Goal: Navigation & Orientation: Find specific page/section

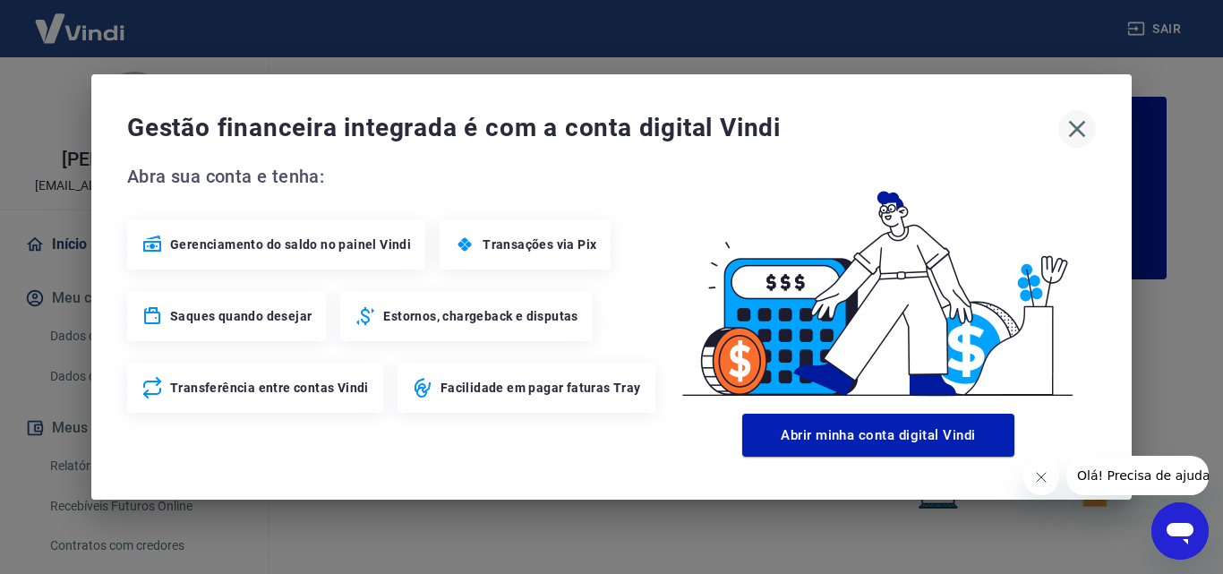
click at [1069, 126] on icon "button" at bounding box center [1077, 129] width 29 height 29
